Goal: Navigation & Orientation: Find specific page/section

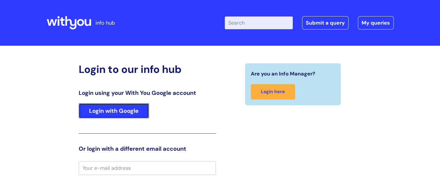
click at [98, 109] on link "Login with Google" at bounding box center [114, 110] width 70 height 15
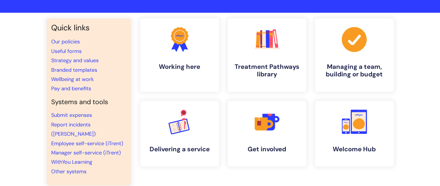
scroll to position [31, 0]
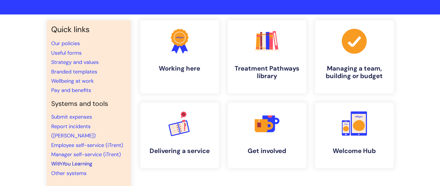
click at [62, 160] on link "WithYou Learning" at bounding box center [71, 163] width 41 height 7
click at [79, 160] on link "WithYou Learning" at bounding box center [71, 163] width 41 height 7
click at [77, 160] on link "WithYou Learning" at bounding box center [71, 163] width 41 height 7
click at [74, 160] on link "WithYou Learning" at bounding box center [71, 163] width 41 height 7
click at [72, 160] on link "WithYou Learning" at bounding box center [71, 163] width 41 height 7
